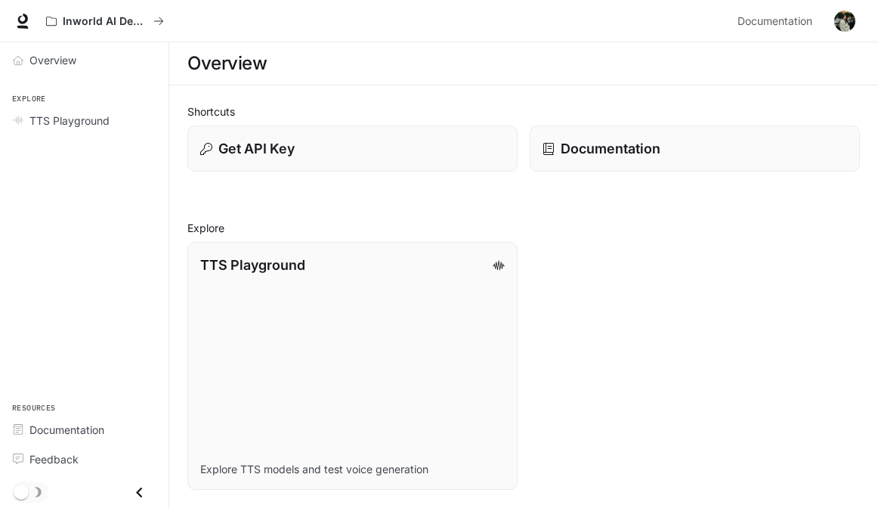
click at [840, 26] on img "button" at bounding box center [844, 21] width 21 height 21
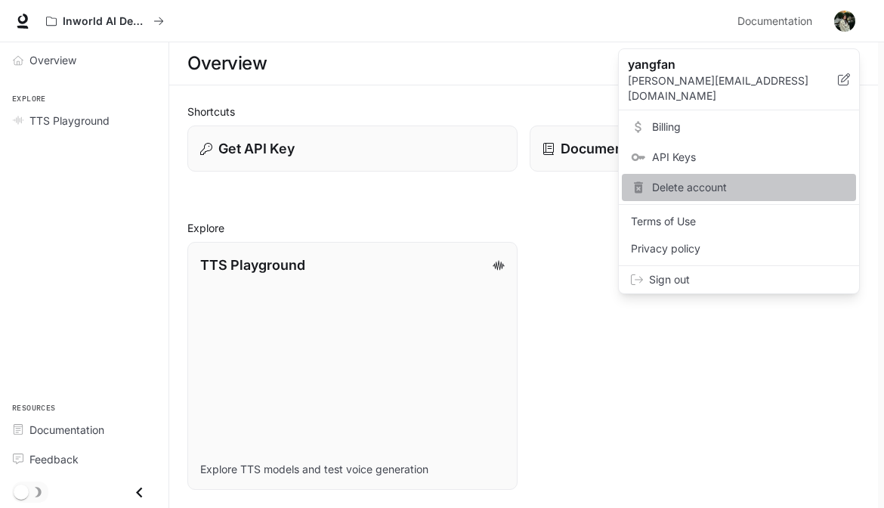
click at [733, 180] on span "Delete account" at bounding box center [749, 187] width 195 height 15
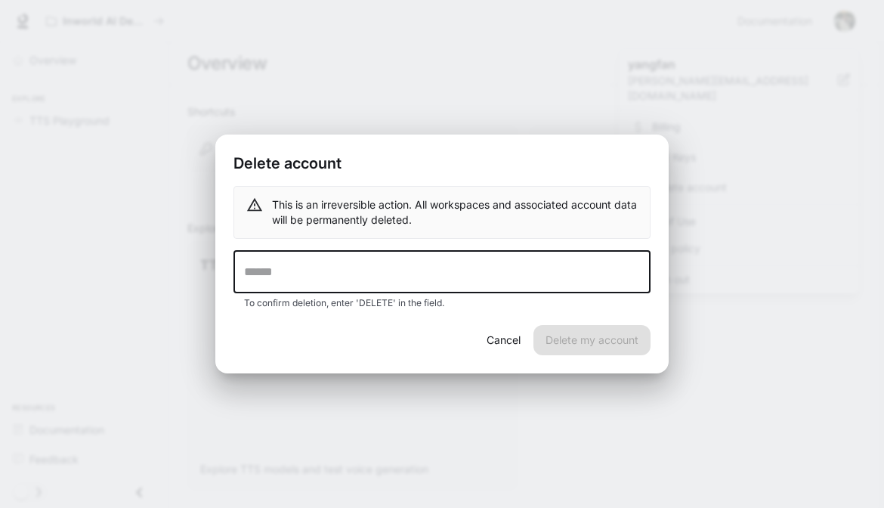
click at [394, 276] on input "text" at bounding box center [442, 272] width 417 height 42
type input "*"
type input "******"
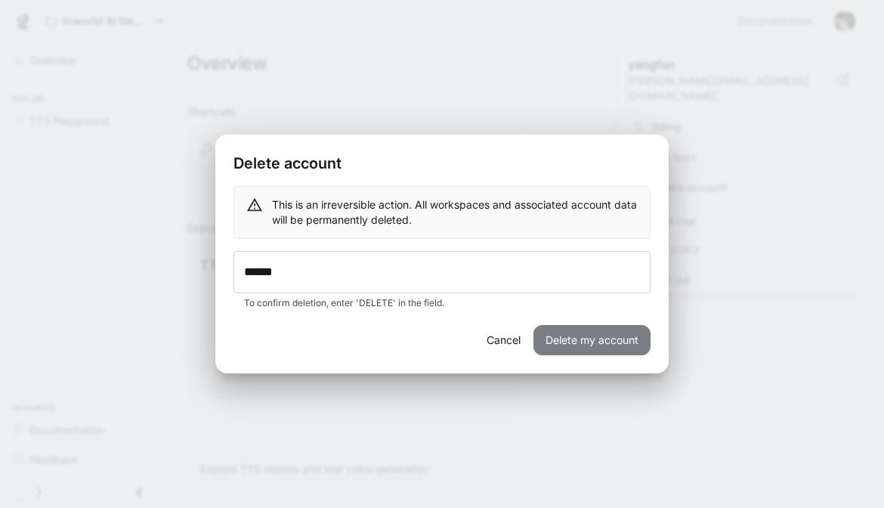
click at [602, 346] on button "Delete my account" at bounding box center [592, 340] width 117 height 30
